Goal: Information Seeking & Learning: Learn about a topic

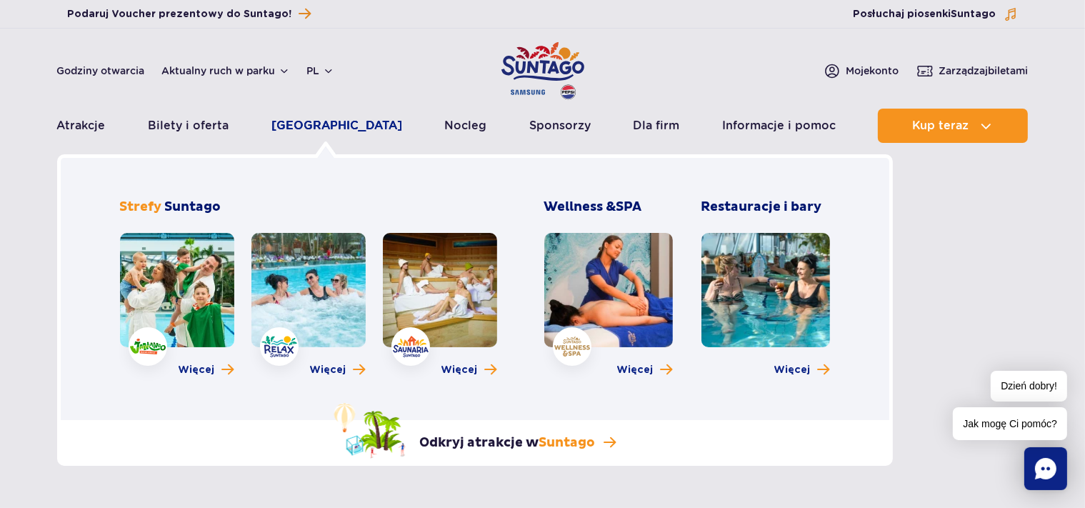
click at [317, 123] on link "[GEOGRAPHIC_DATA]" at bounding box center [336, 126] width 131 height 34
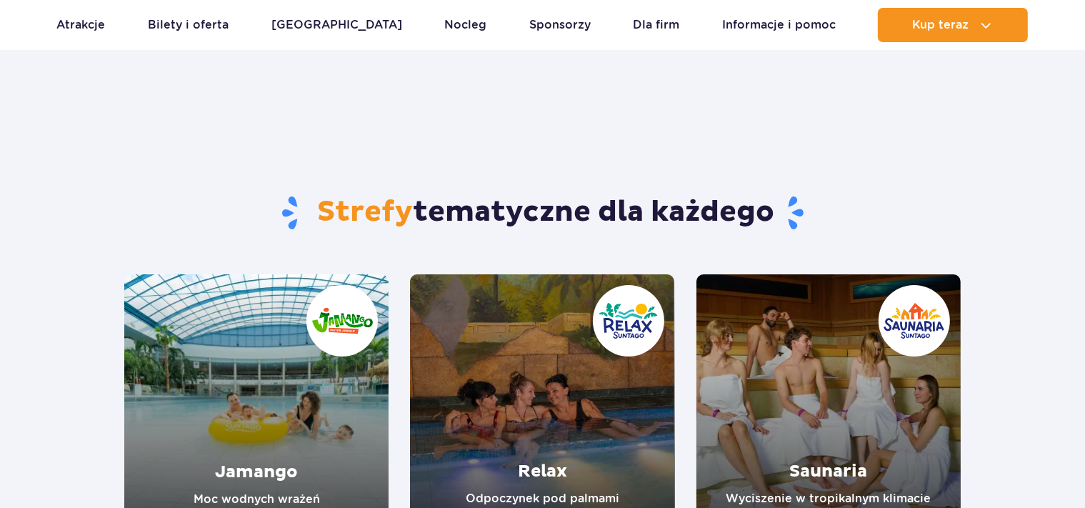
scroll to position [176, 0]
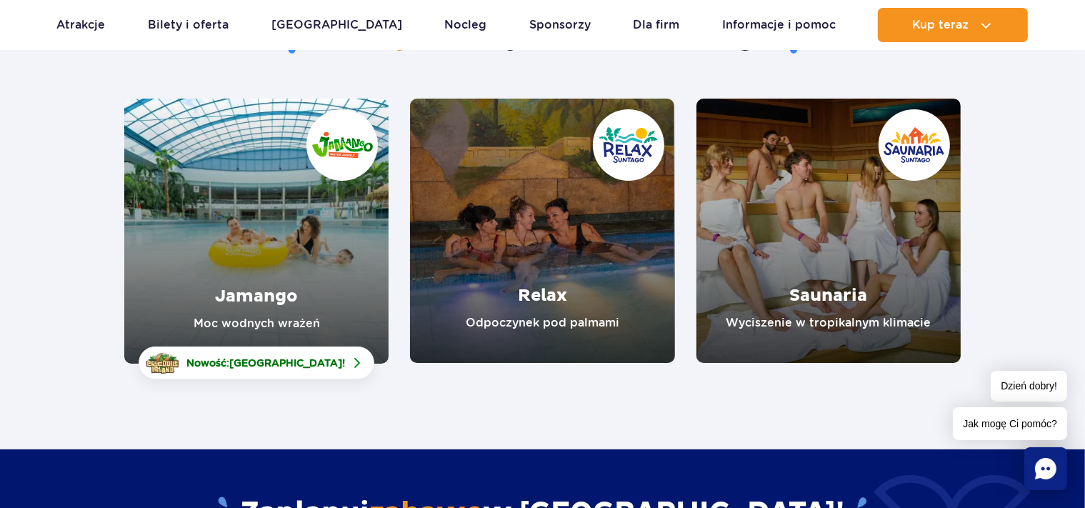
click at [219, 286] on link "Jamango" at bounding box center [256, 231] width 264 height 265
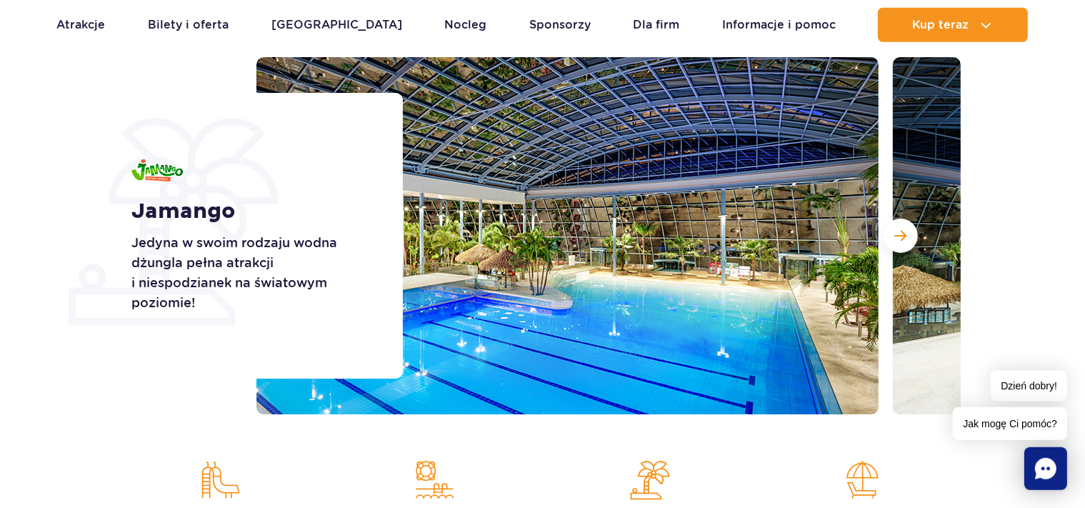
scroll to position [176, 0]
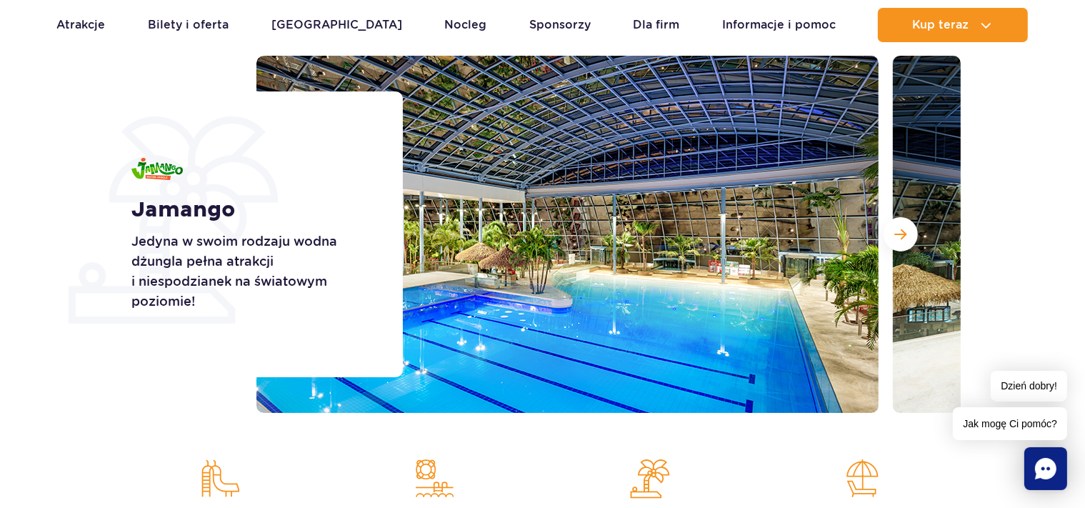
click at [902, 240] on span "Następny slajd" at bounding box center [901, 234] width 12 height 13
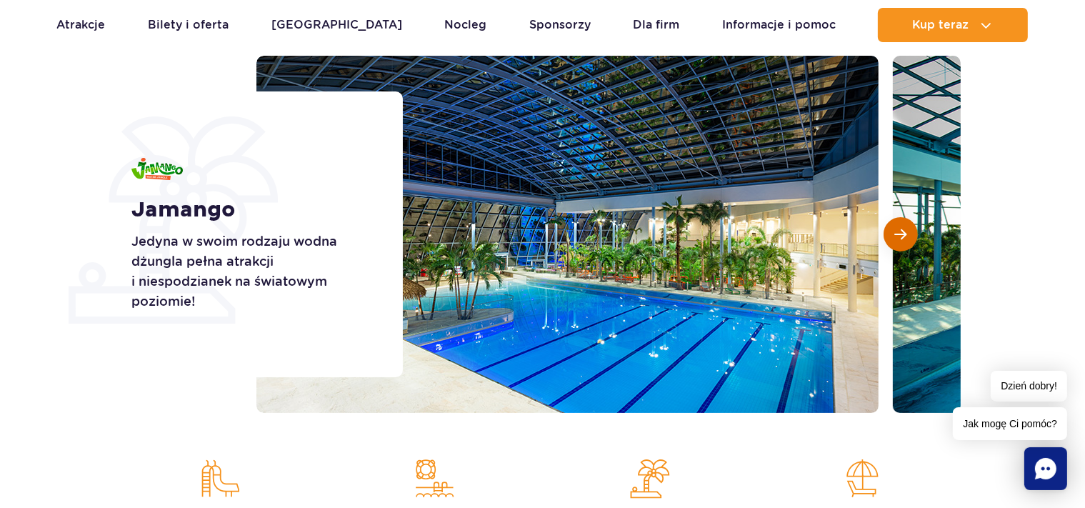
click at [902, 240] on span "Następny slajd" at bounding box center [901, 234] width 12 height 13
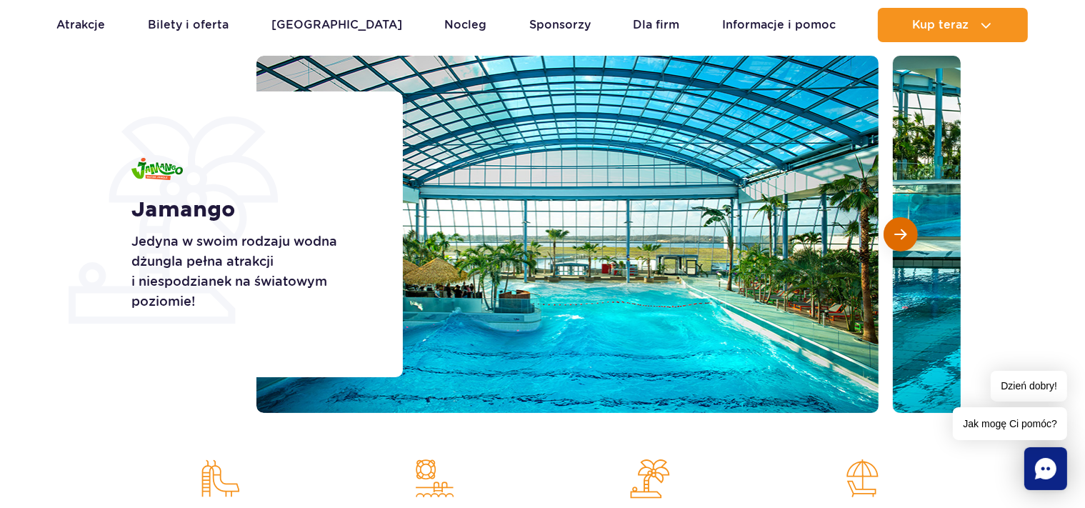
click at [902, 240] on span "Następny slajd" at bounding box center [901, 234] width 12 height 13
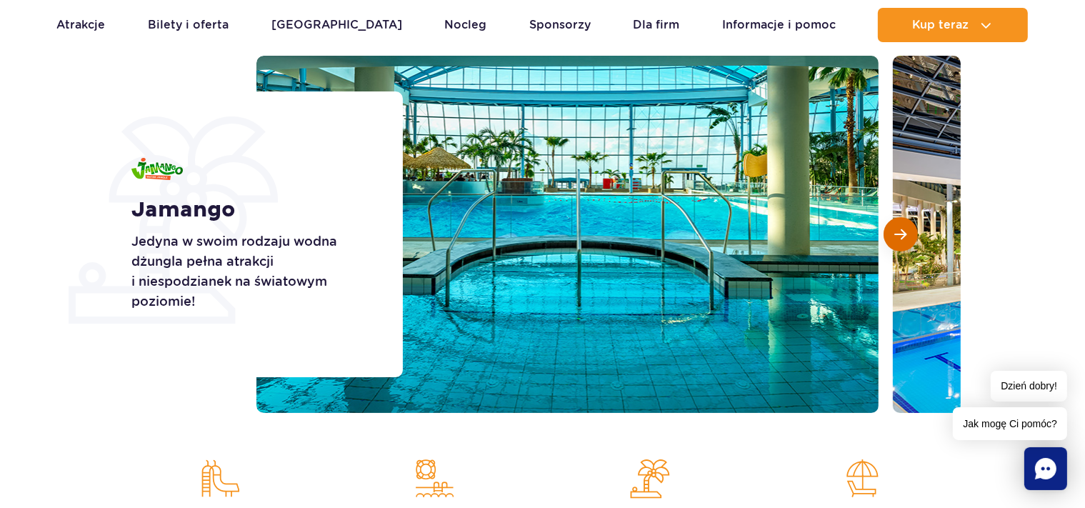
click at [902, 240] on span "Następny slajd" at bounding box center [901, 234] width 12 height 13
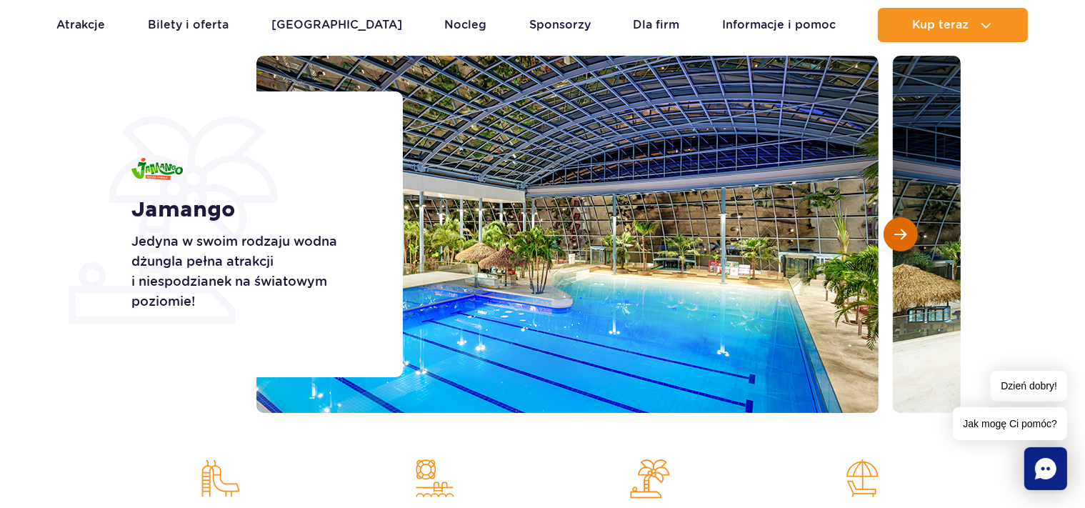
click at [902, 240] on span "Następny slajd" at bounding box center [901, 234] width 12 height 13
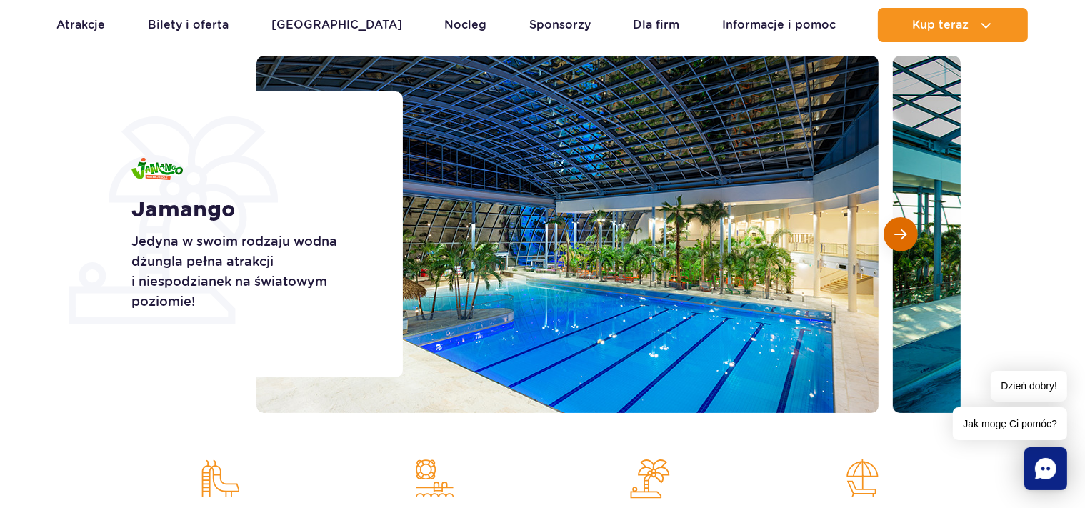
click at [902, 240] on span "Następny slajd" at bounding box center [901, 234] width 12 height 13
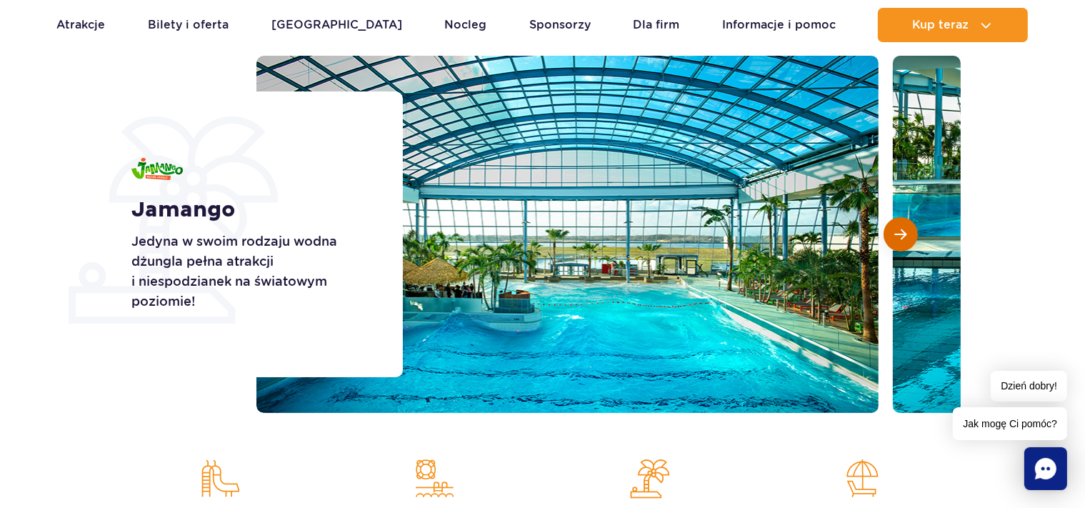
click at [902, 240] on span "Następny slajd" at bounding box center [901, 234] width 12 height 13
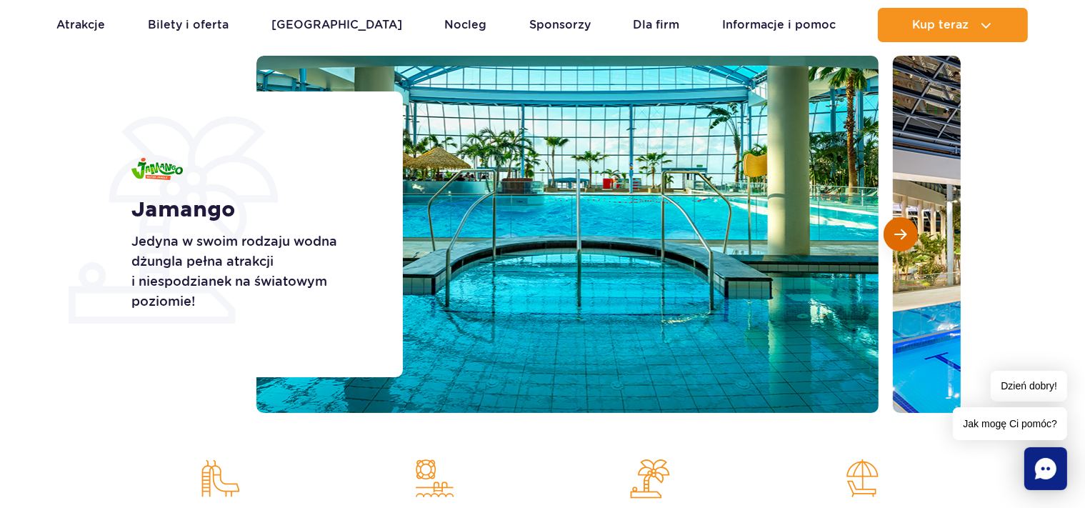
click at [902, 240] on span "Następny slajd" at bounding box center [901, 234] width 12 height 13
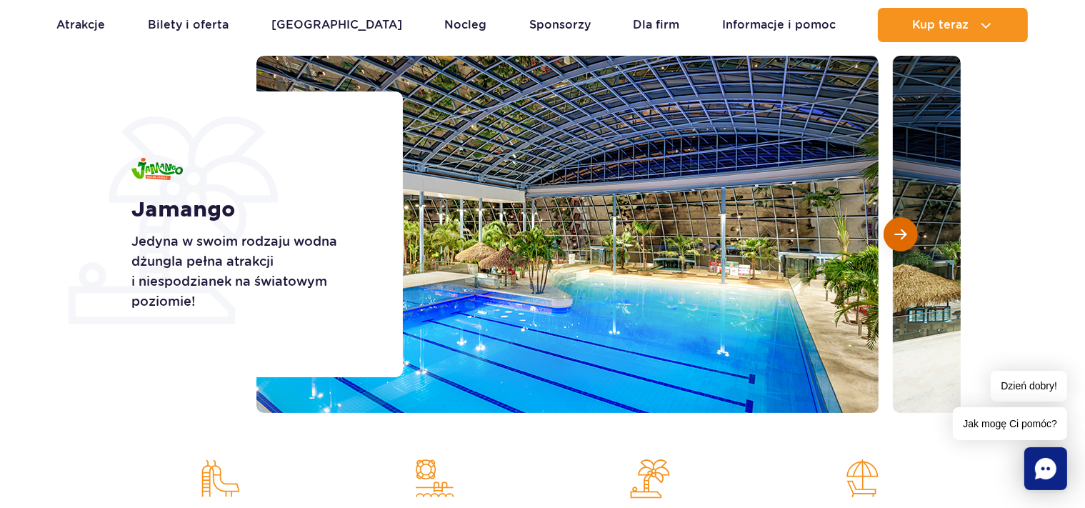
click at [902, 240] on span "Następny slajd" at bounding box center [901, 234] width 12 height 13
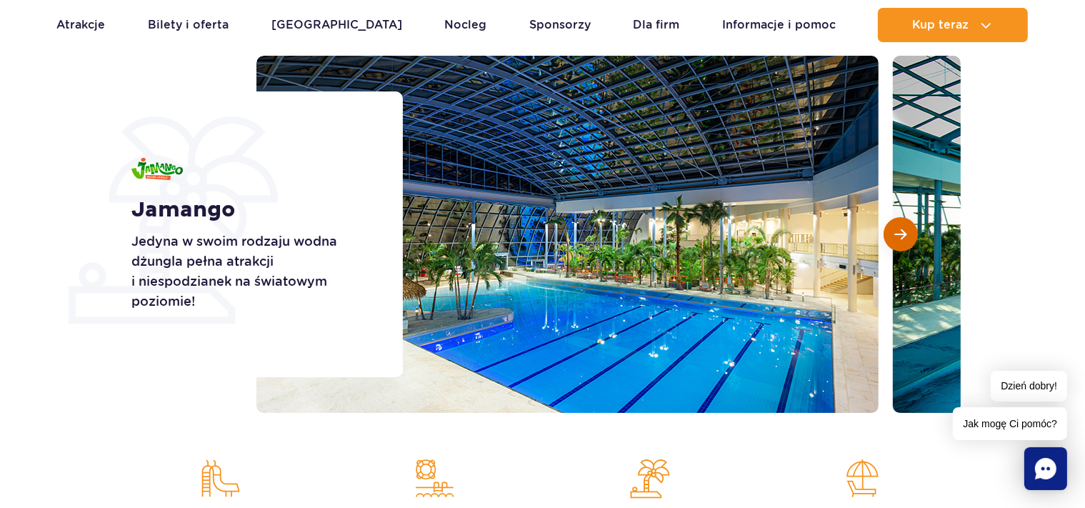
click at [902, 240] on span "Następny slajd" at bounding box center [901, 234] width 12 height 13
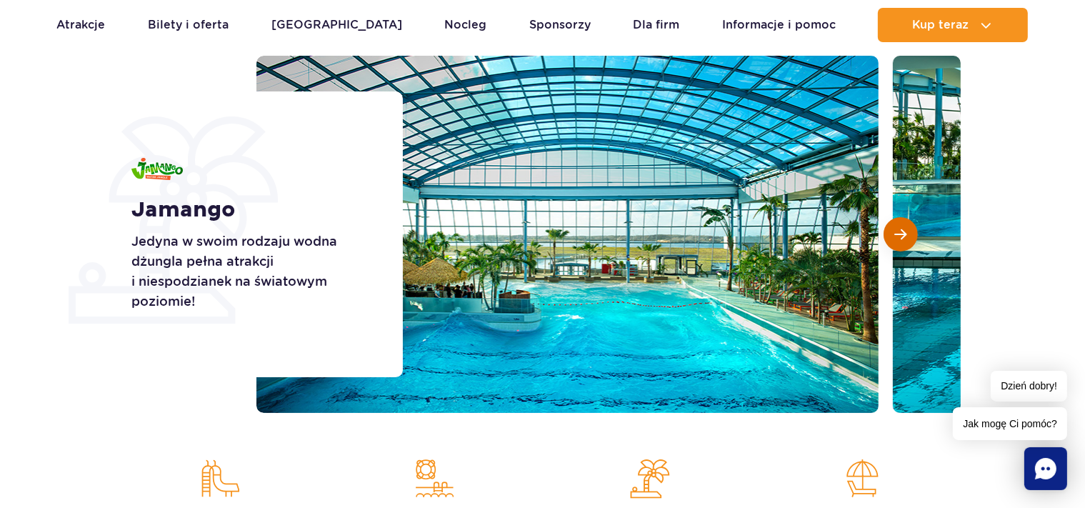
click at [902, 240] on span "Następny slajd" at bounding box center [901, 234] width 12 height 13
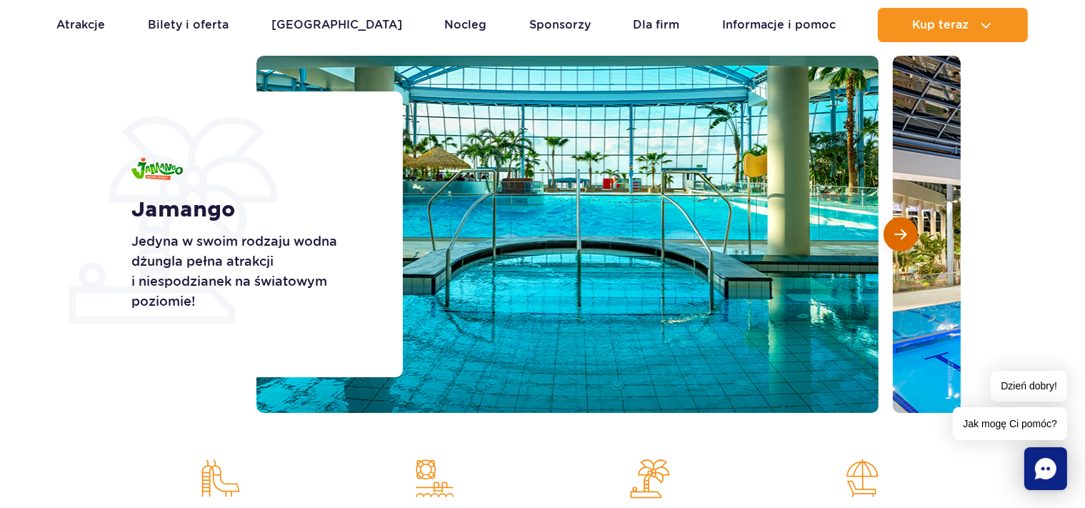
click at [902, 240] on span "Następny slajd" at bounding box center [901, 234] width 12 height 13
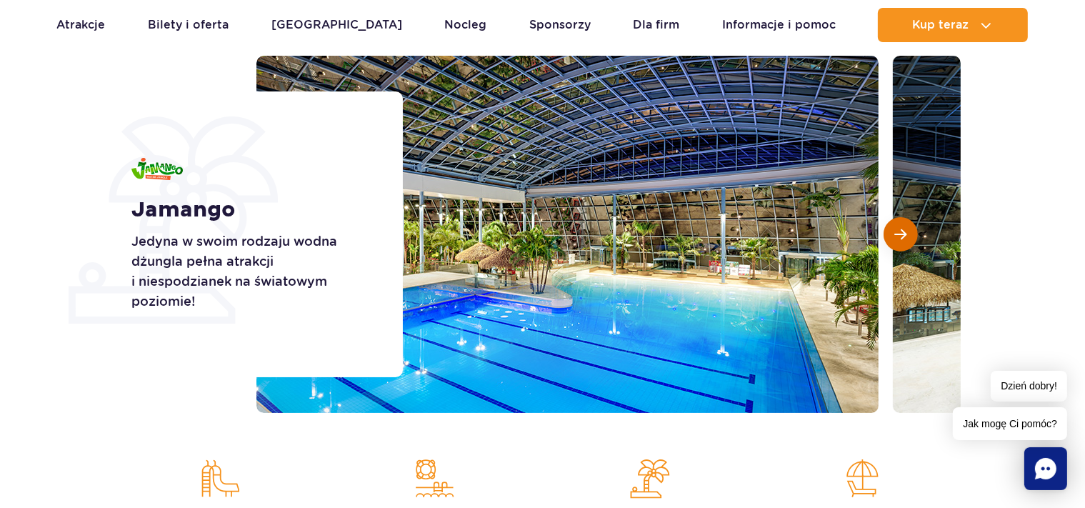
click at [902, 240] on span "Następny slajd" at bounding box center [901, 234] width 12 height 13
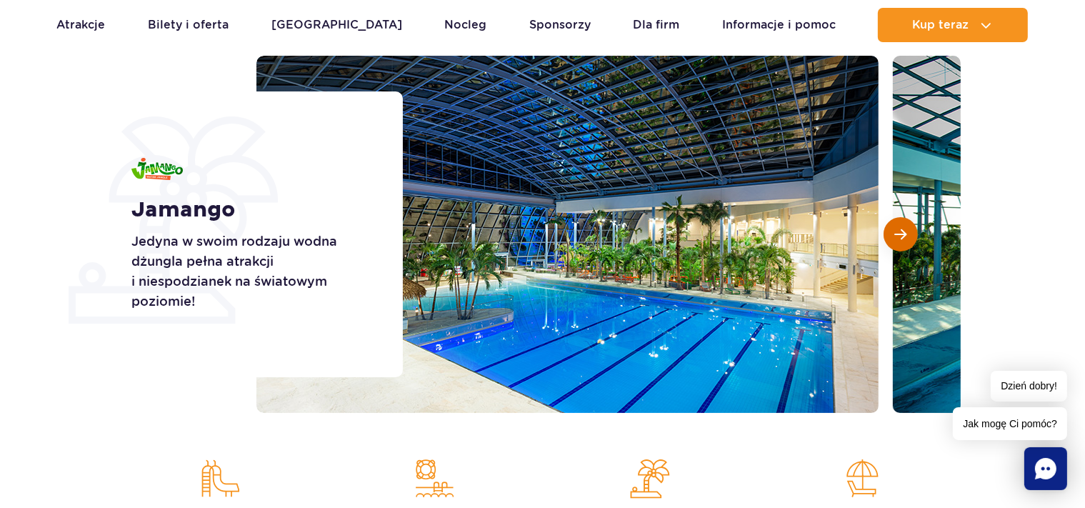
click at [902, 240] on span "Następny slajd" at bounding box center [901, 234] width 12 height 13
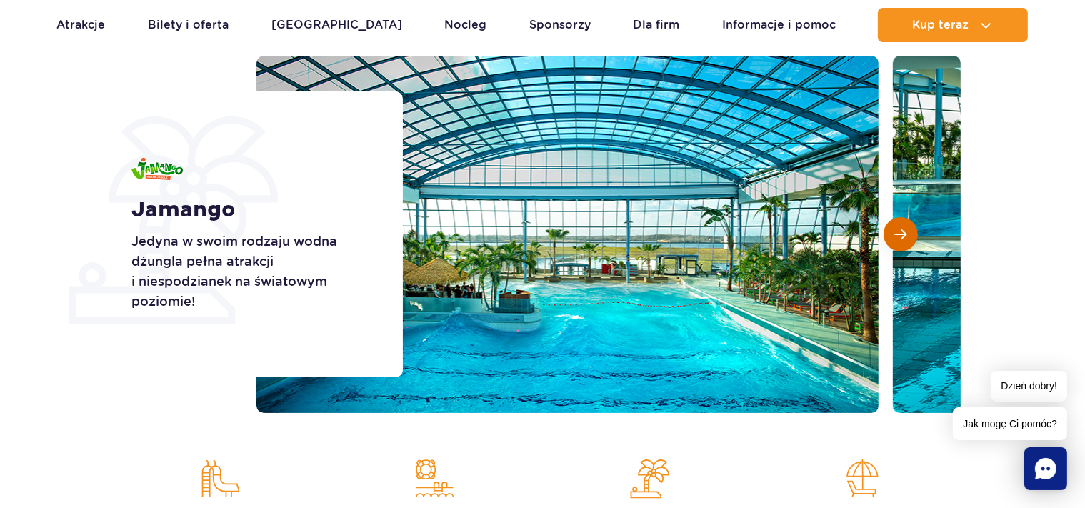
click at [902, 240] on span "Następny slajd" at bounding box center [901, 234] width 12 height 13
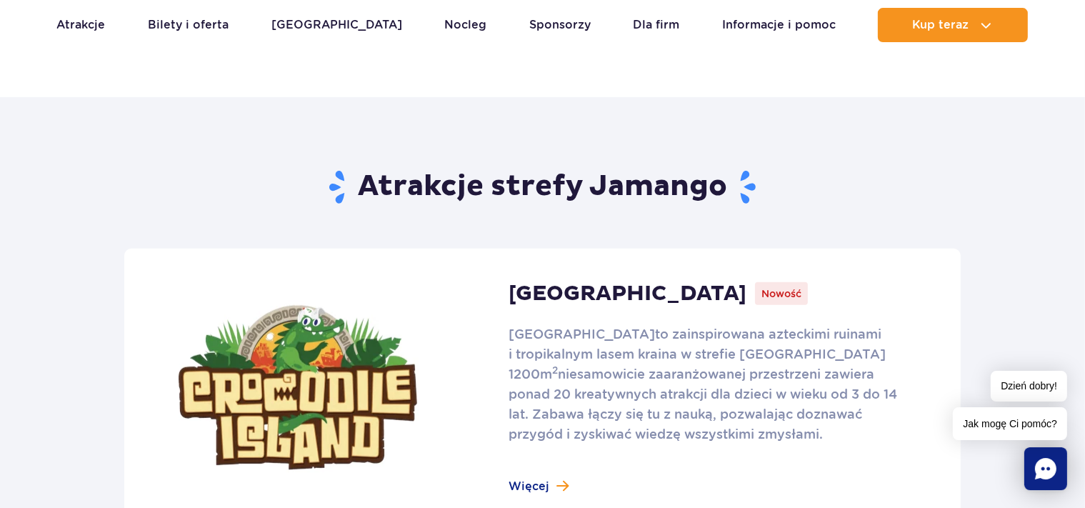
scroll to position [880, 0]
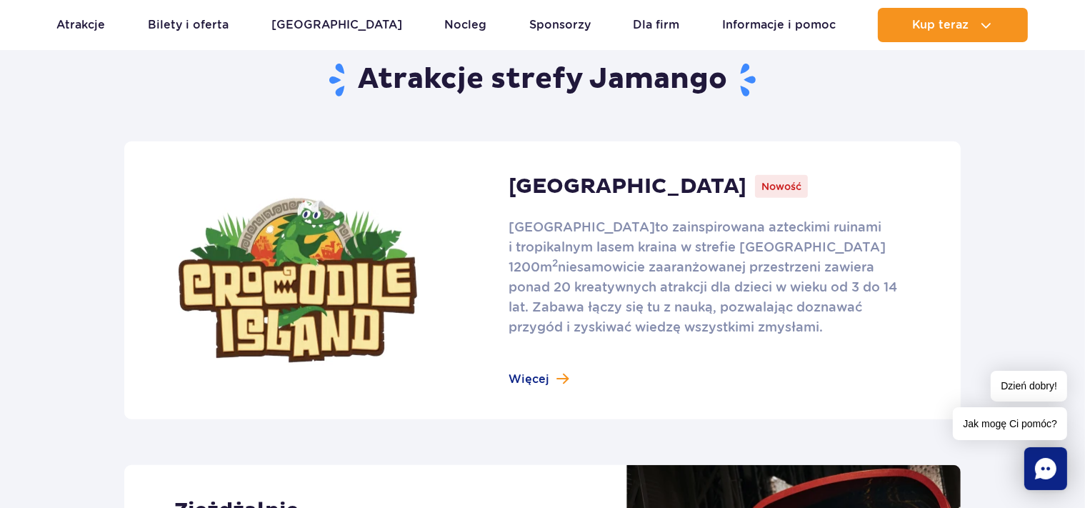
click at [527, 373] on link at bounding box center [542, 280] width 837 height 278
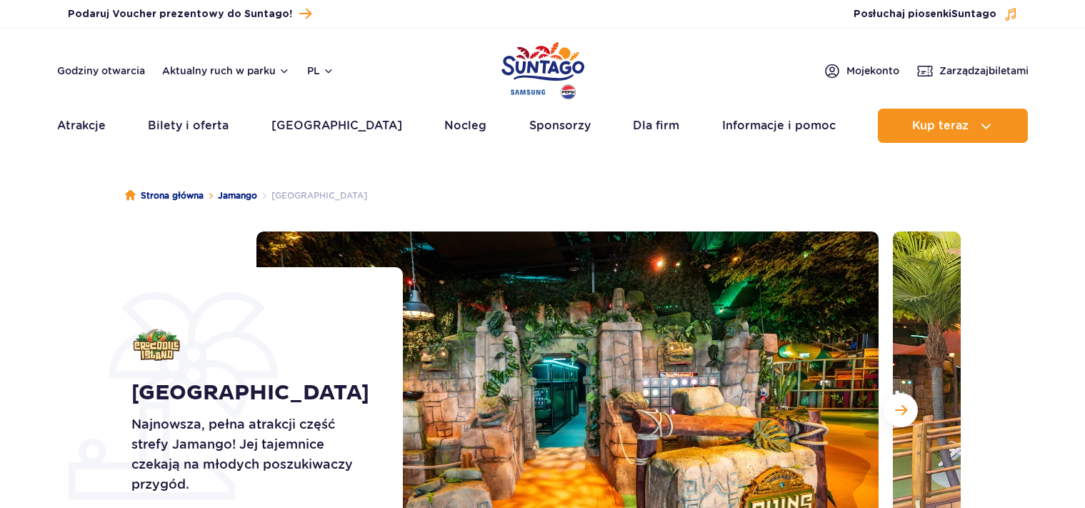
scroll to position [176, 0]
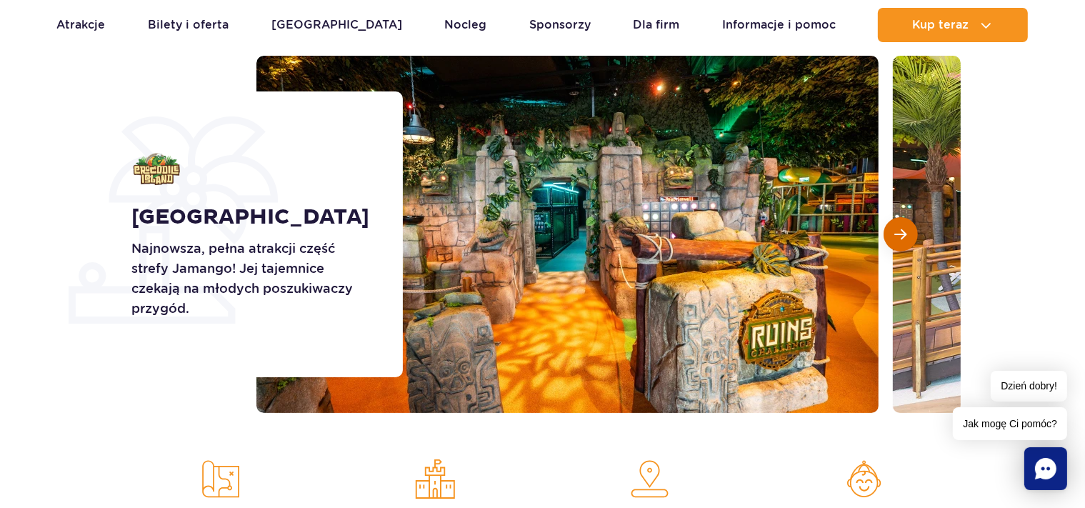
click at [887, 234] on button "Następny slajd" at bounding box center [901, 234] width 34 height 34
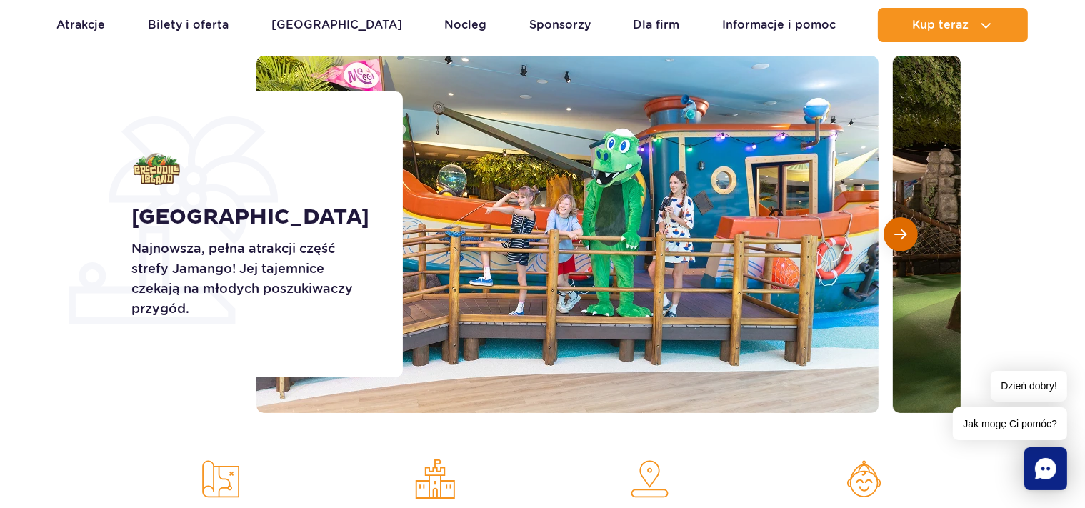
click at [887, 234] on button "Następny slajd" at bounding box center [901, 234] width 34 height 34
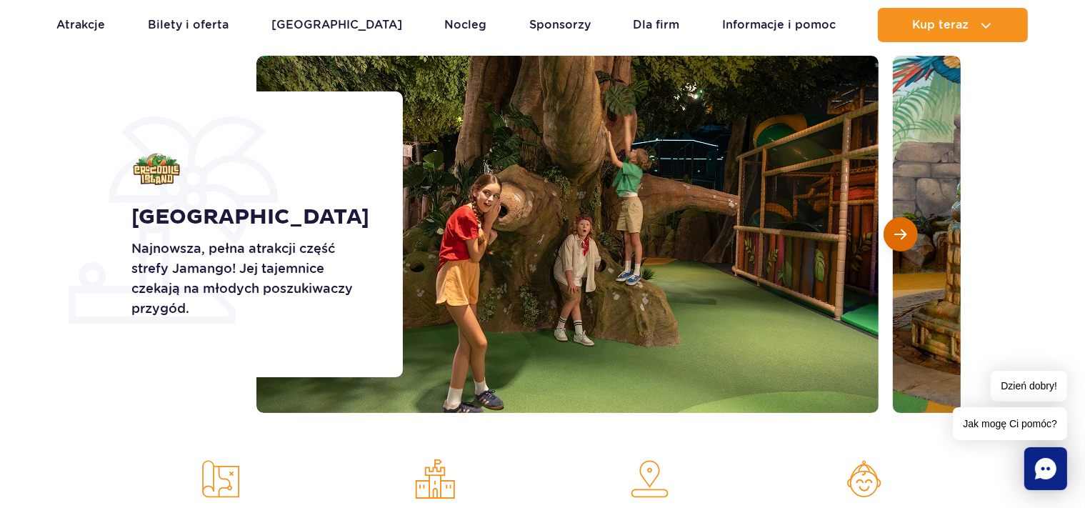
click at [887, 234] on button "Następny slajd" at bounding box center [901, 234] width 34 height 34
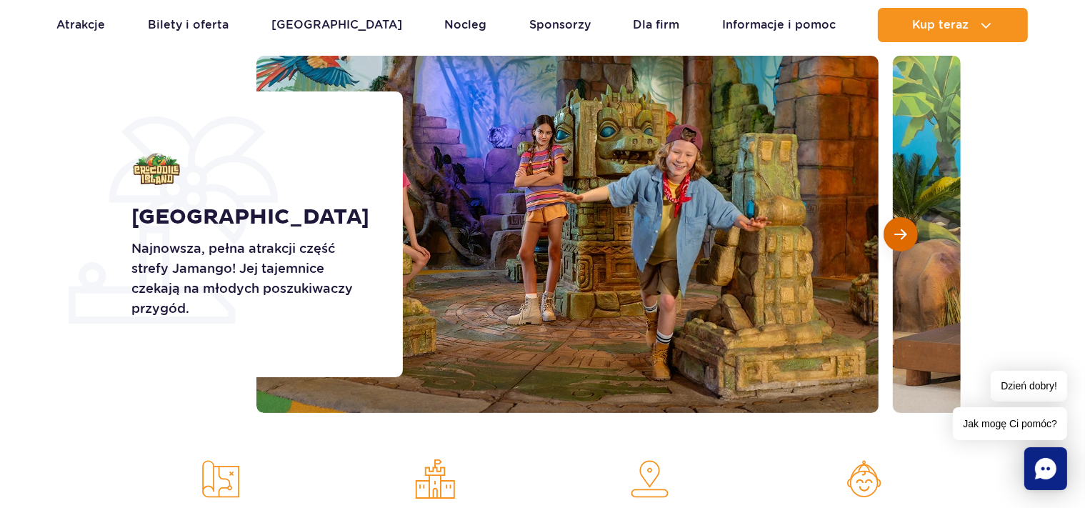
click at [887, 234] on button "Następny slajd" at bounding box center [901, 234] width 34 height 34
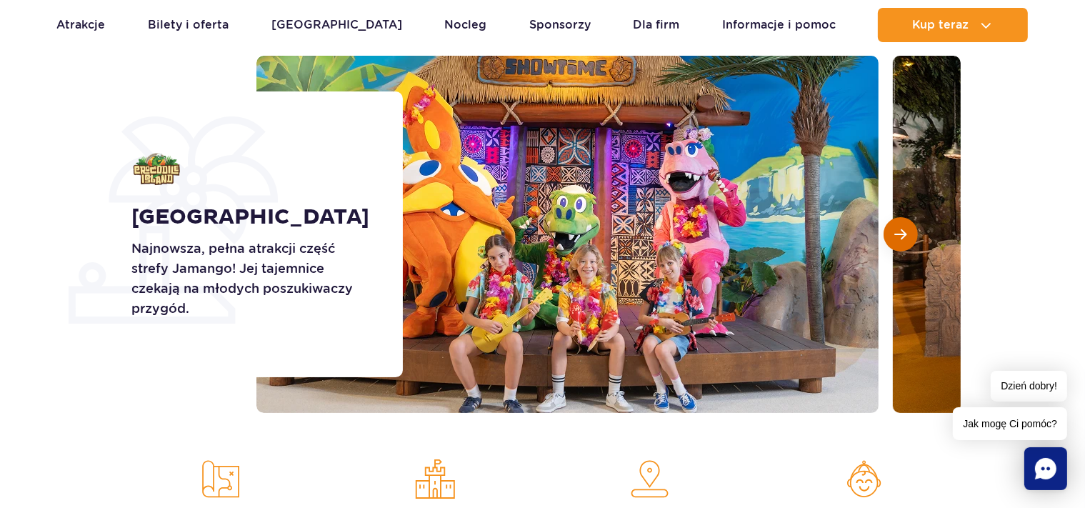
click at [887, 234] on button "Następny slajd" at bounding box center [901, 234] width 34 height 34
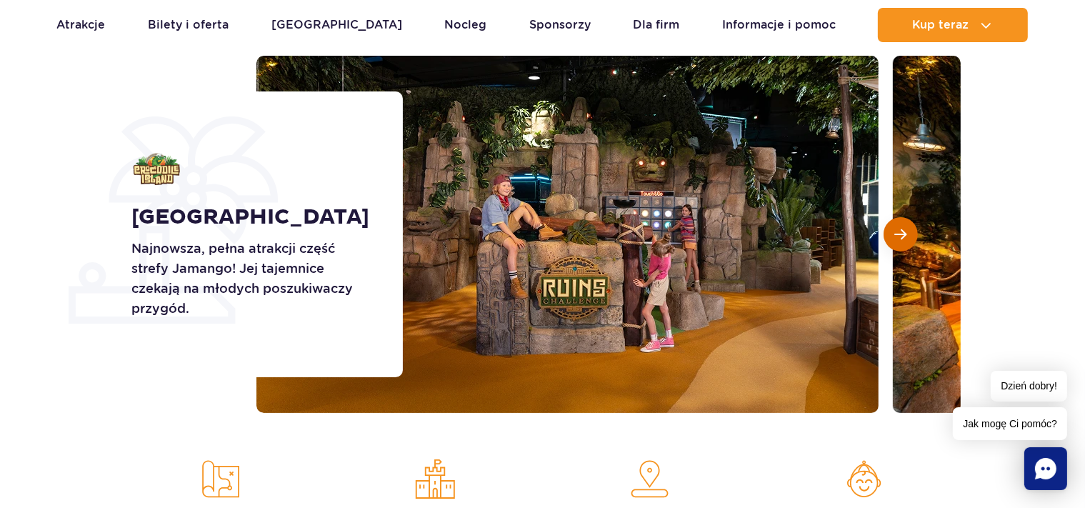
click at [887, 234] on button "Następny slajd" at bounding box center [901, 234] width 34 height 34
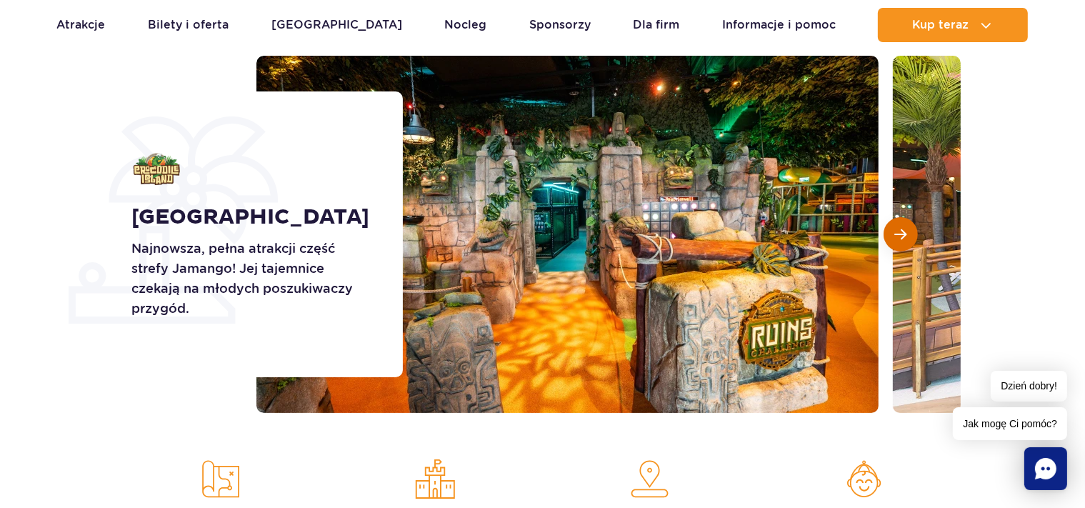
click at [887, 234] on button "Następny slajd" at bounding box center [901, 234] width 34 height 34
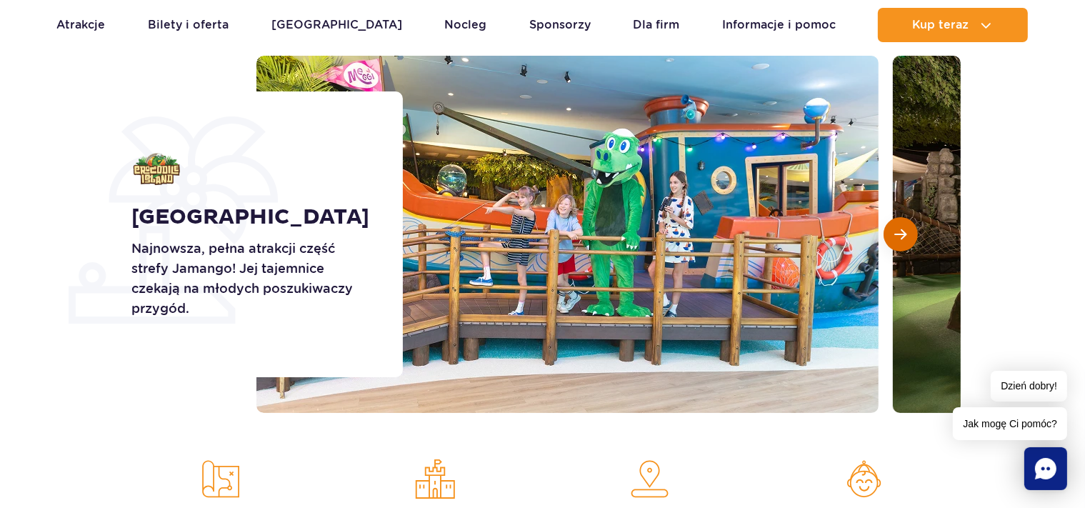
click at [887, 234] on button "Następny slajd" at bounding box center [901, 234] width 34 height 34
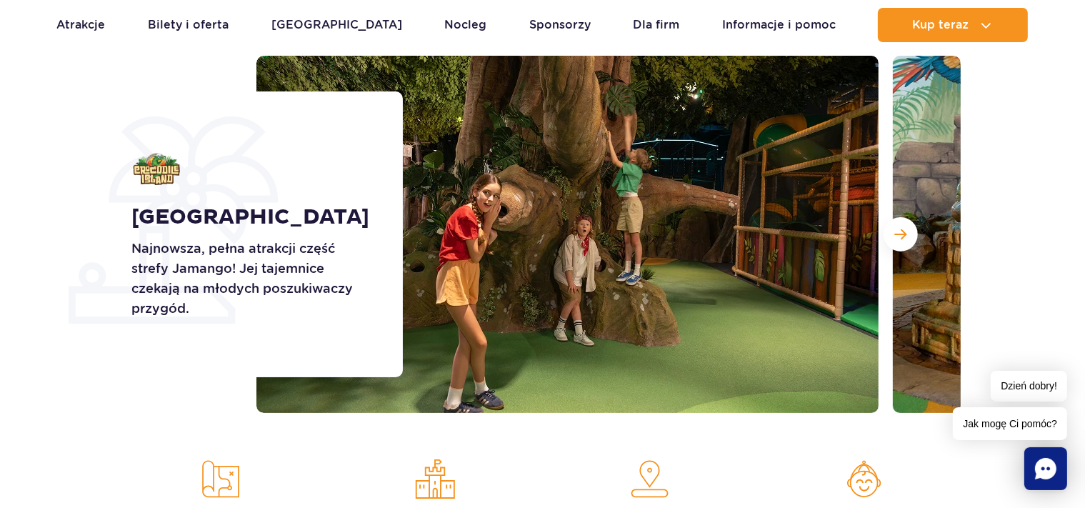
click at [1011, 228] on section "Crocodile Island Najnowsza, pełna atrakcji część strefy Jamango! Jej tajemnice …" at bounding box center [542, 234] width 1085 height 357
